Goal: Information Seeking & Learning: Learn about a topic

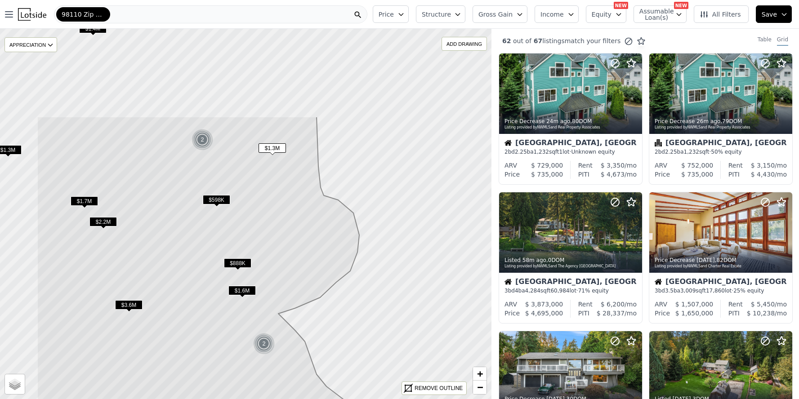
drag, startPoint x: 181, startPoint y: 81, endPoint x: 273, endPoint y: 205, distance: 154.2
click at [273, 205] on icon at bounding box center [222, 339] width 371 height 446
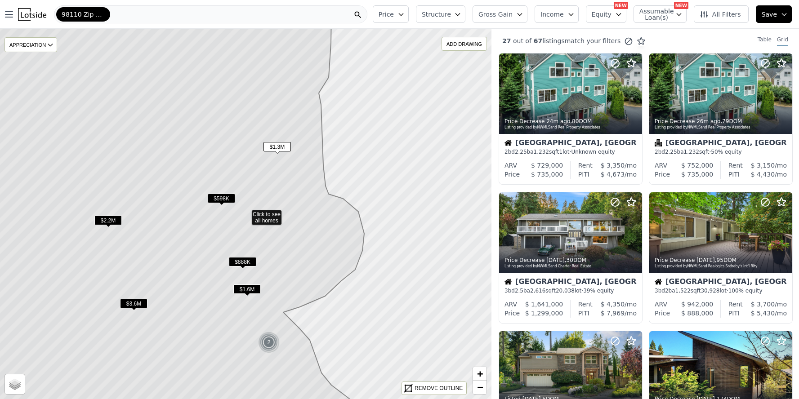
click at [280, 146] on span "$1.3M" at bounding box center [276, 146] width 27 height 9
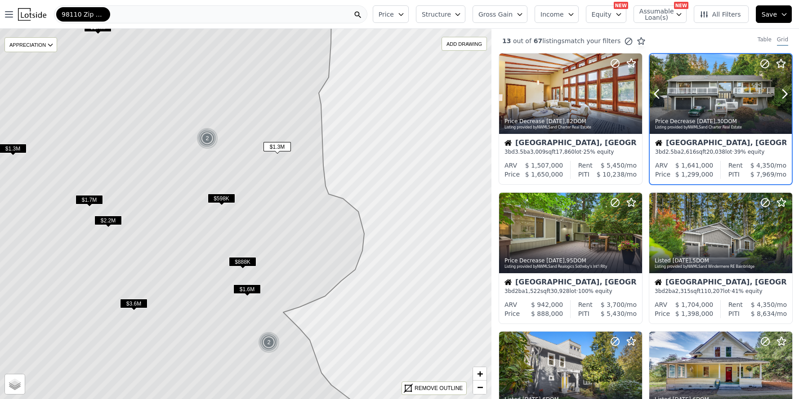
click at [734, 104] on div at bounding box center [763, 83] width 58 height 58
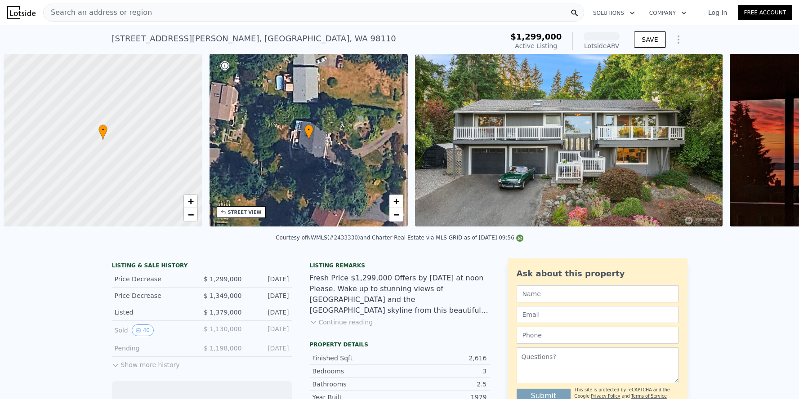
scroll to position [0, 4]
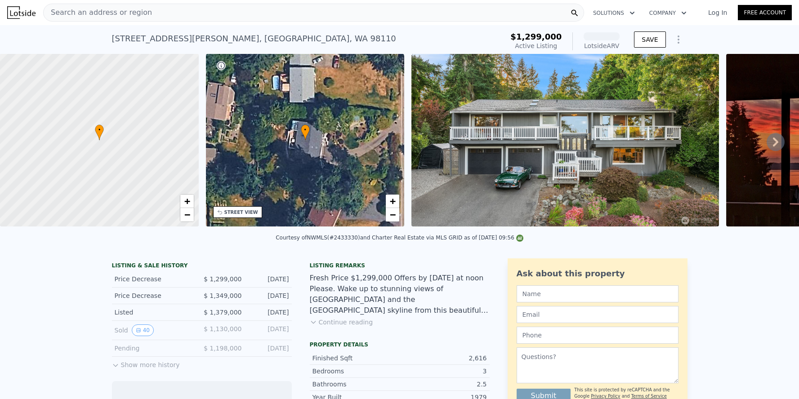
click at [138, 370] on div "LISTING & SALE HISTORY Price Decrease $ 1,299,000 [DATE] Price Decrease $ 1,349…" at bounding box center [202, 316] width 180 height 108
click at [124, 369] on button "Show more history" at bounding box center [146, 363] width 68 height 13
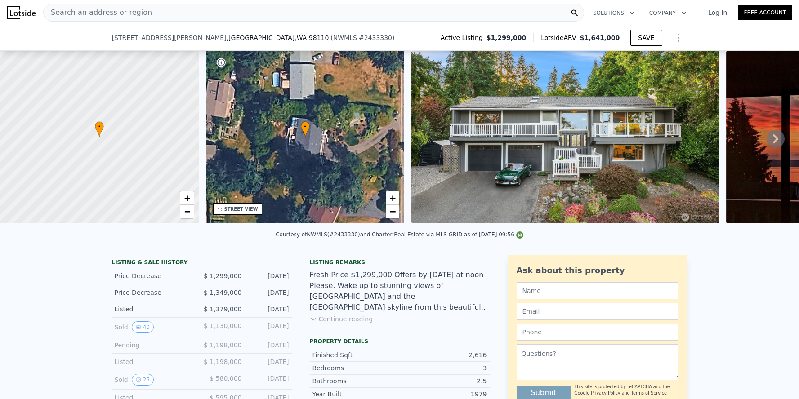
scroll to position [77, 0]
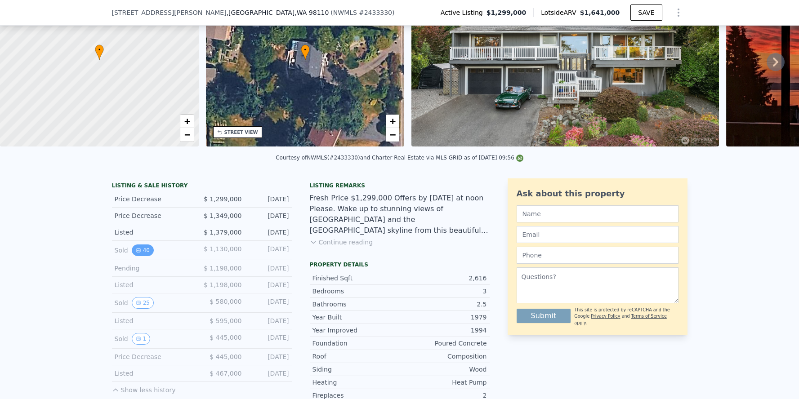
click at [143, 256] on button "40" at bounding box center [143, 250] width 22 height 12
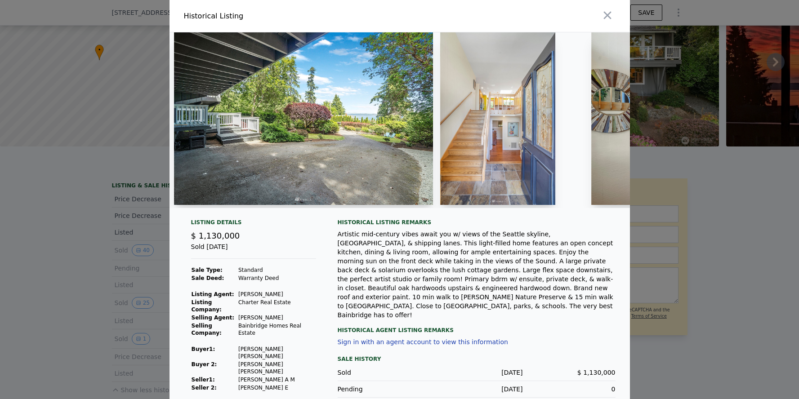
scroll to position [0, 511]
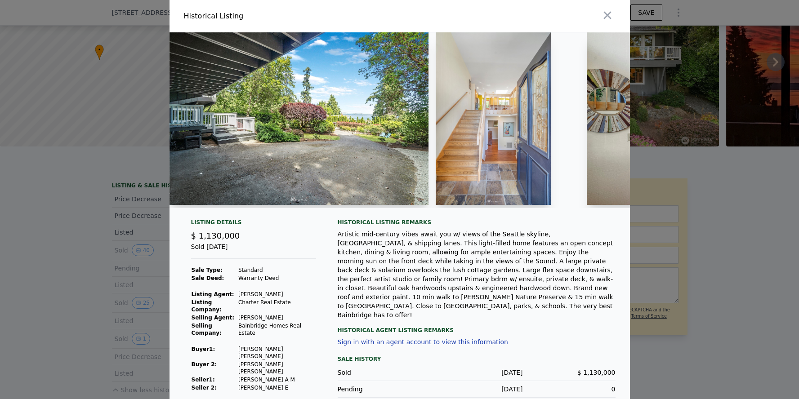
click at [527, 131] on img at bounding box center [492, 118] width 115 height 173
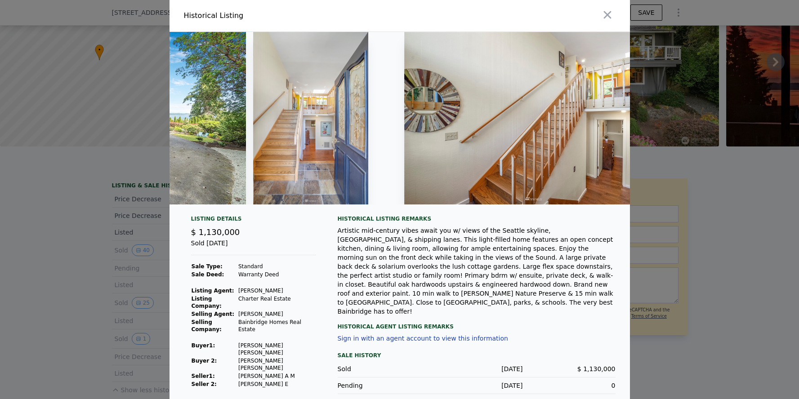
scroll to position [0, 688]
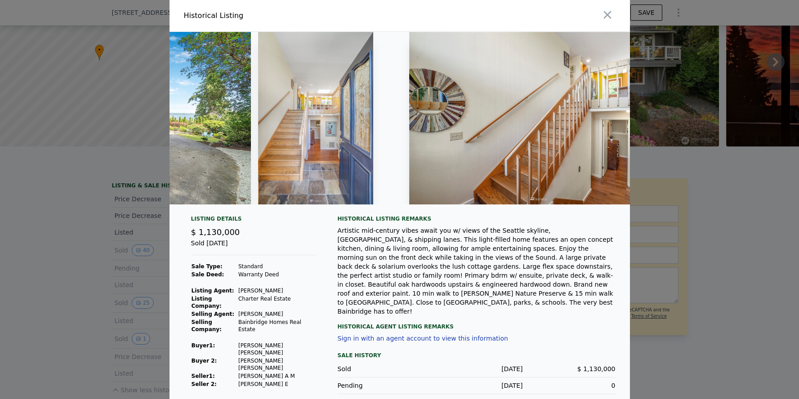
click at [298, 120] on img at bounding box center [315, 118] width 115 height 173
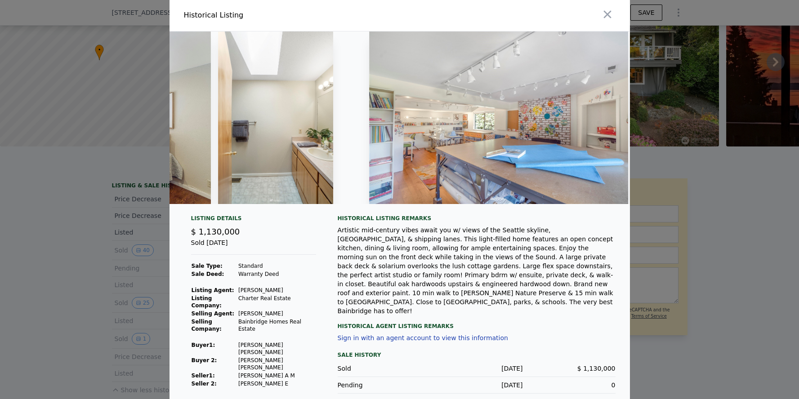
scroll to position [0, 7092]
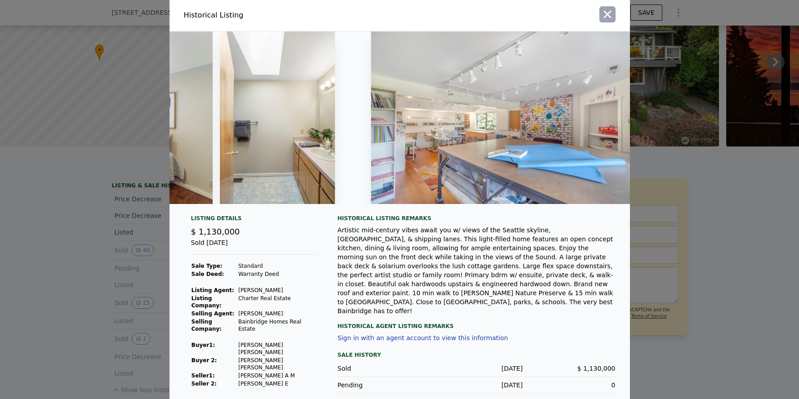
click at [603, 18] on icon "button" at bounding box center [607, 15] width 8 height 8
